Goal: Task Accomplishment & Management: Manage account settings

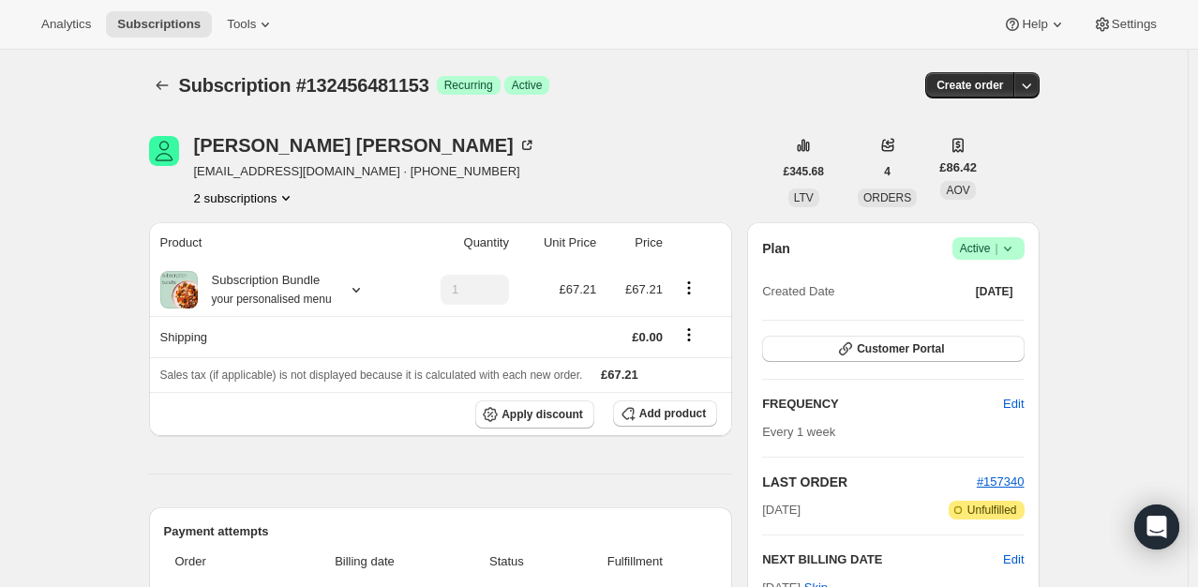
click at [1017, 249] on icon at bounding box center [1008, 248] width 19 height 19
click at [946, 324] on span "Cancel subscription" at bounding box center [995, 316] width 106 height 14
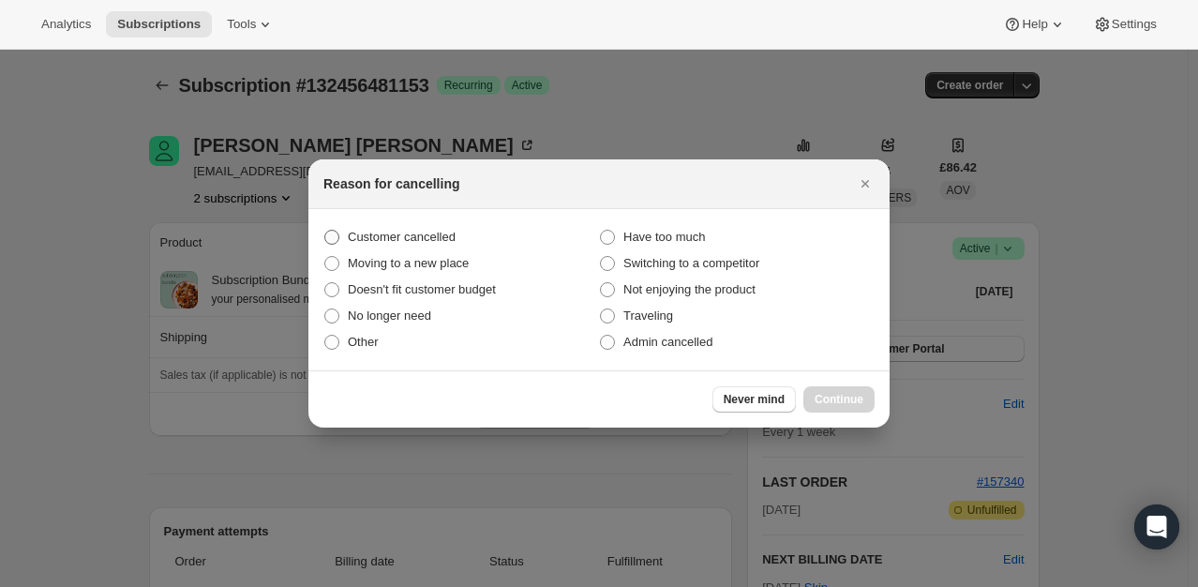
click at [422, 236] on span "Customer cancelled" at bounding box center [402, 237] width 108 height 14
click at [325, 231] on input "Customer cancelled" at bounding box center [324, 230] width 1 height 1
radio input "true"
click at [824, 403] on span "Continue" at bounding box center [839, 399] width 49 height 15
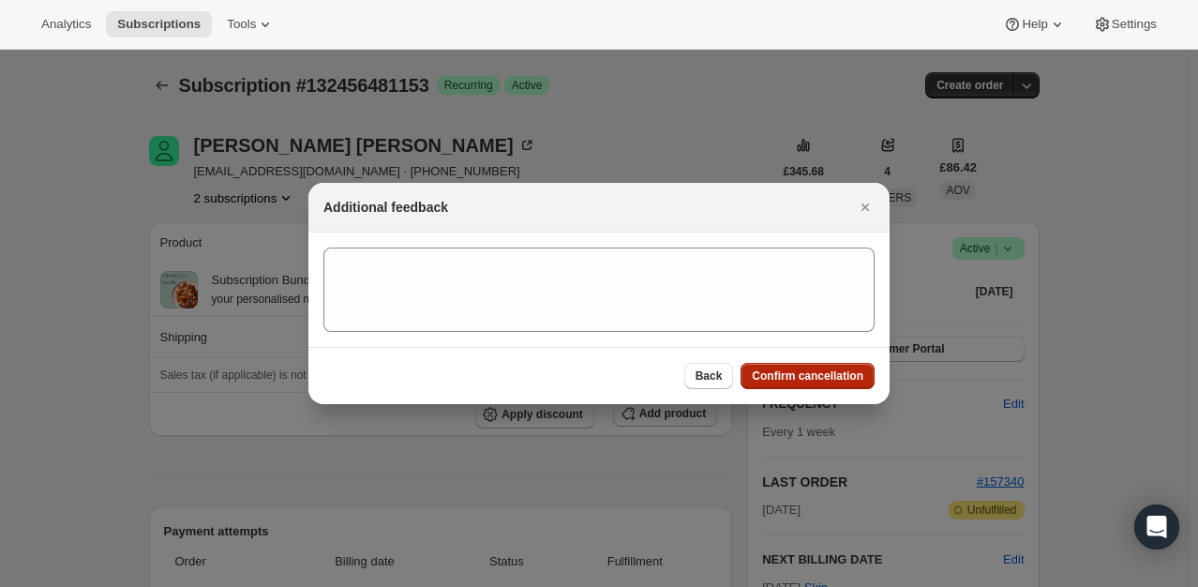
click at [834, 371] on span "Confirm cancellation" at bounding box center [808, 376] width 112 height 15
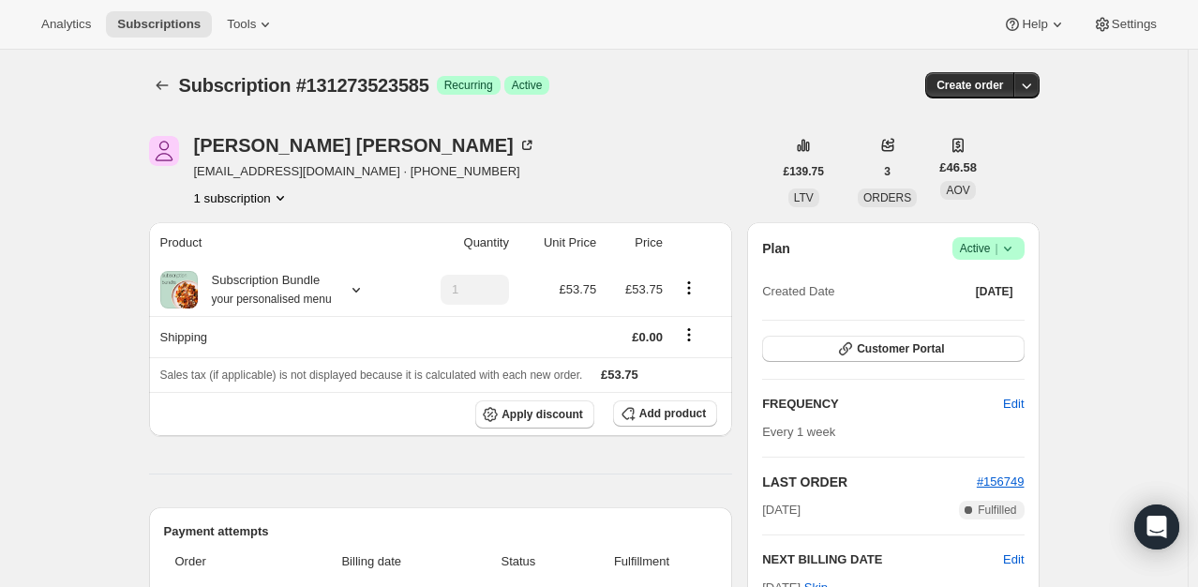
click at [1009, 240] on icon at bounding box center [1008, 248] width 19 height 19
click at [973, 309] on span "Cancel subscription" at bounding box center [995, 316] width 106 height 14
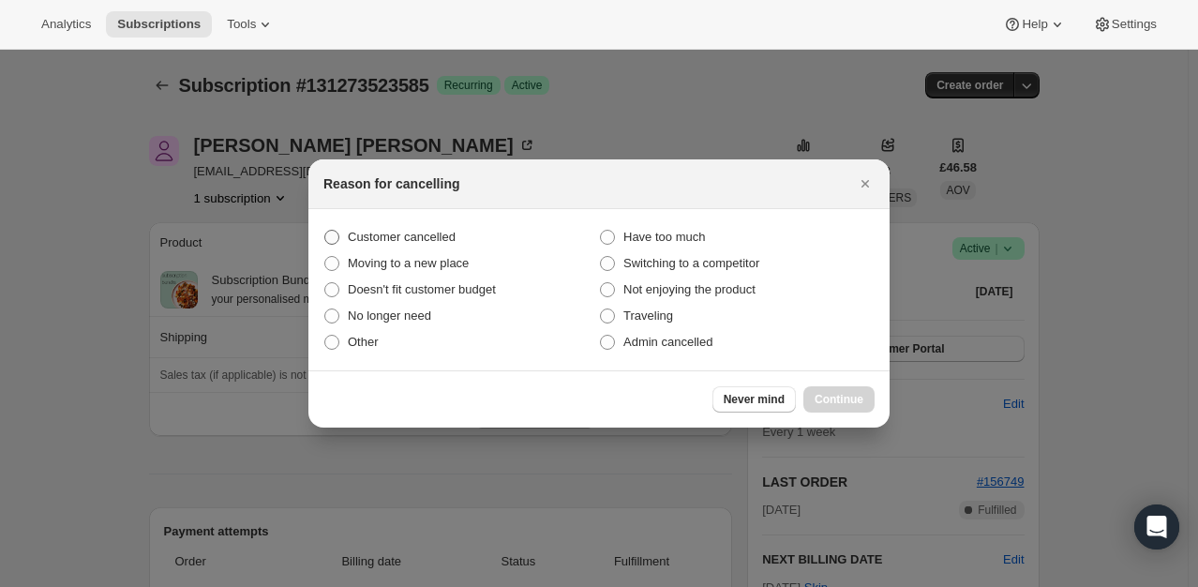
click at [463, 238] on label "Customer cancelled" at bounding box center [462, 237] width 276 height 26
click at [325, 231] on input "Customer cancelled" at bounding box center [324, 230] width 1 height 1
radio input "true"
click at [824, 399] on span "Continue" at bounding box center [839, 399] width 49 height 15
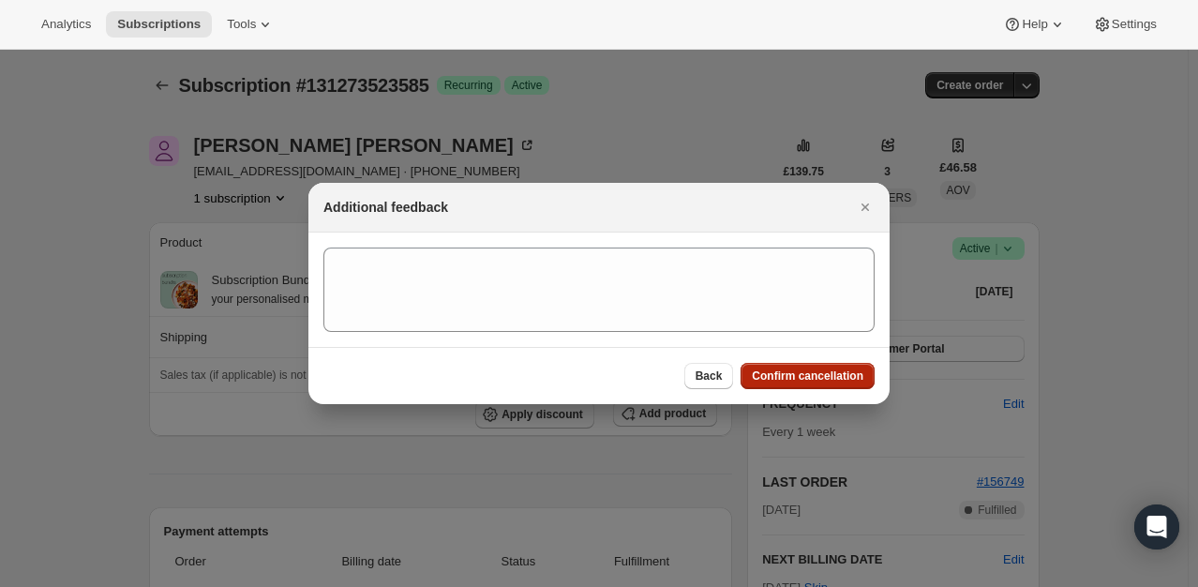
click at [822, 373] on span "Confirm cancellation" at bounding box center [808, 376] width 112 height 15
